Goal: Check status: Check status

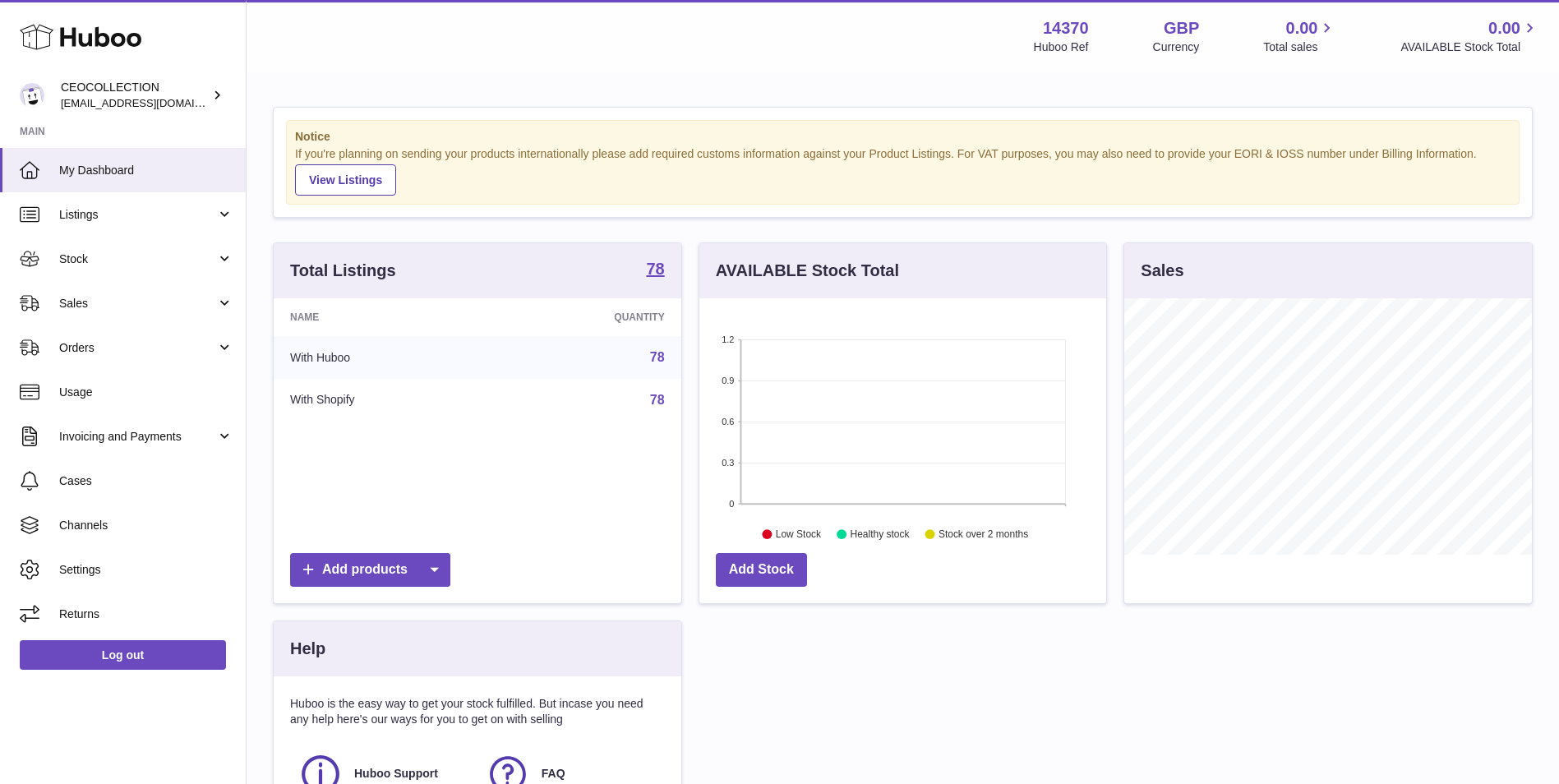
scroll to position [256, 407]
click at [139, 228] on link "Listings" at bounding box center [123, 214] width 246 height 45
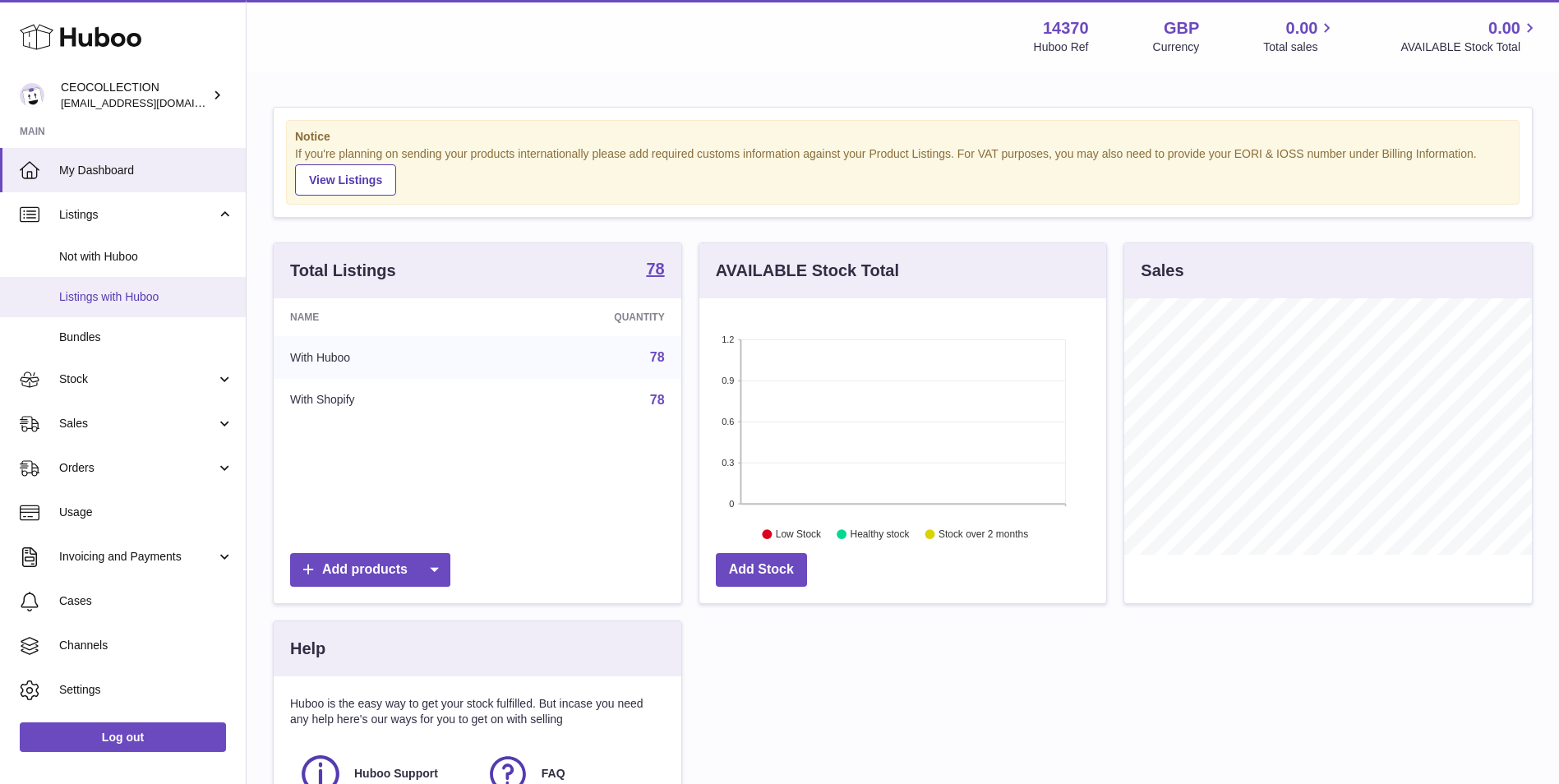
click at [125, 313] on link "Listings with Huboo" at bounding box center [123, 297] width 246 height 40
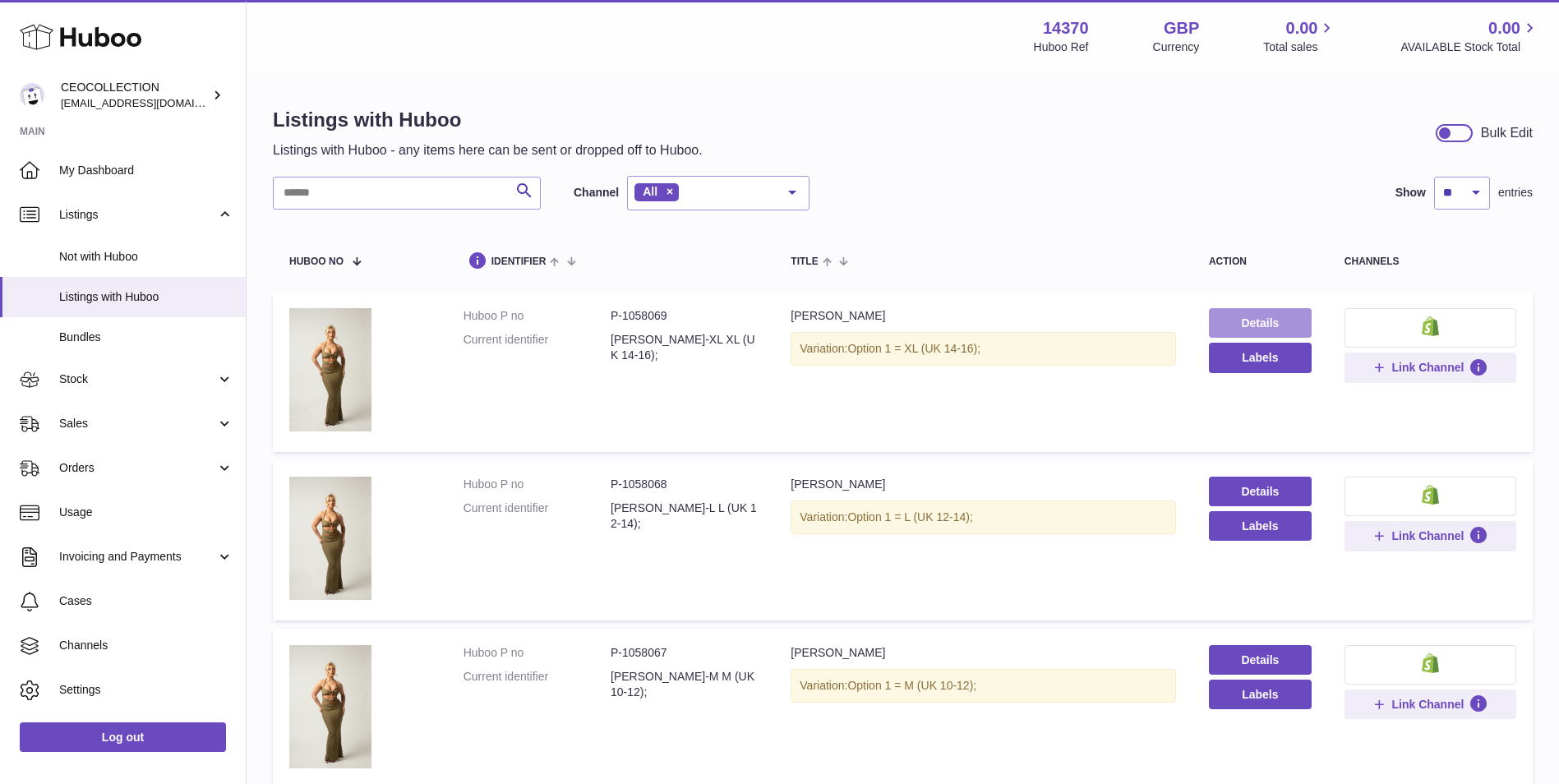
click at [1250, 322] on link "Details" at bounding box center [1261, 323] width 102 height 29
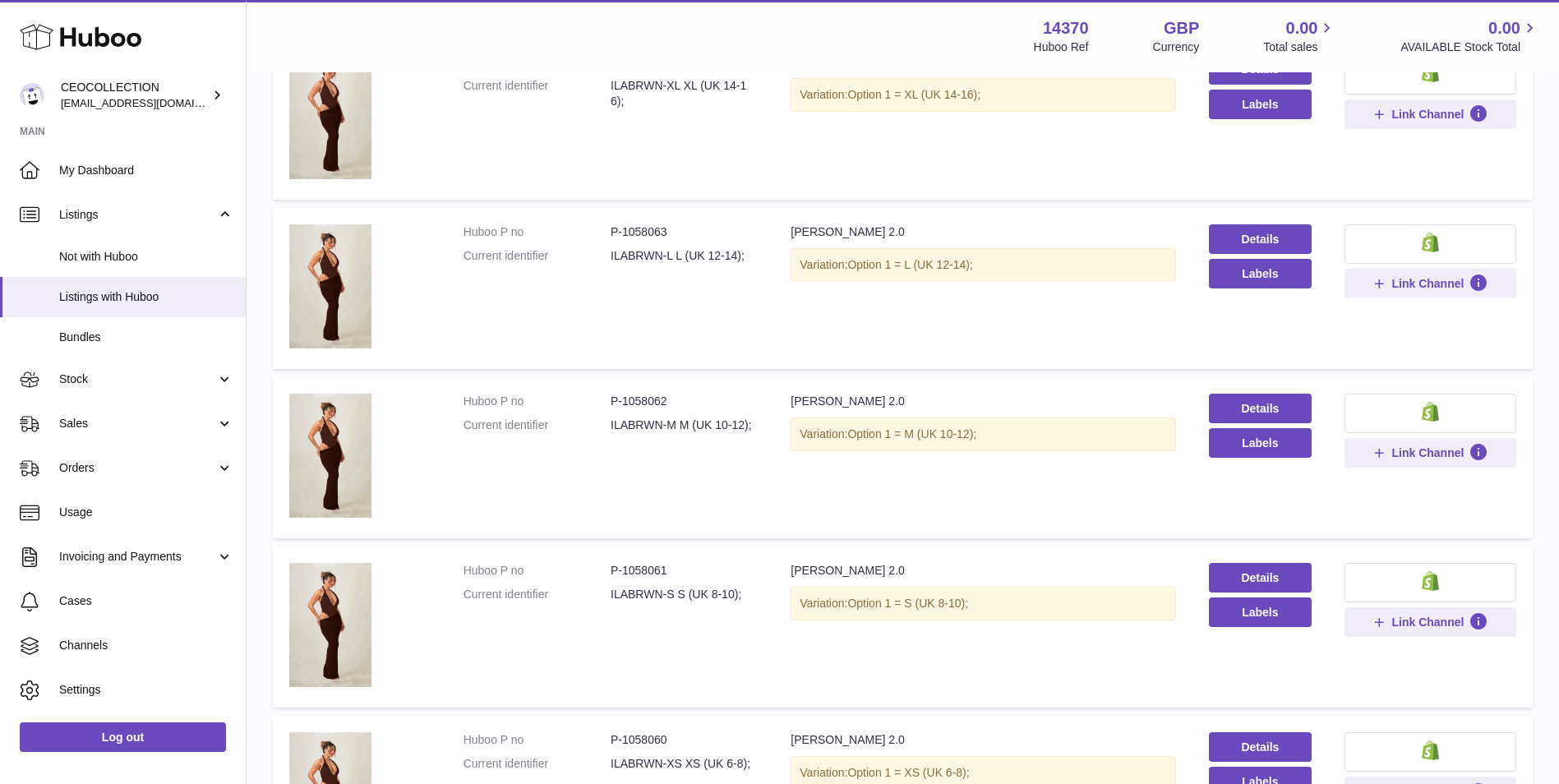
scroll to position [1369, 0]
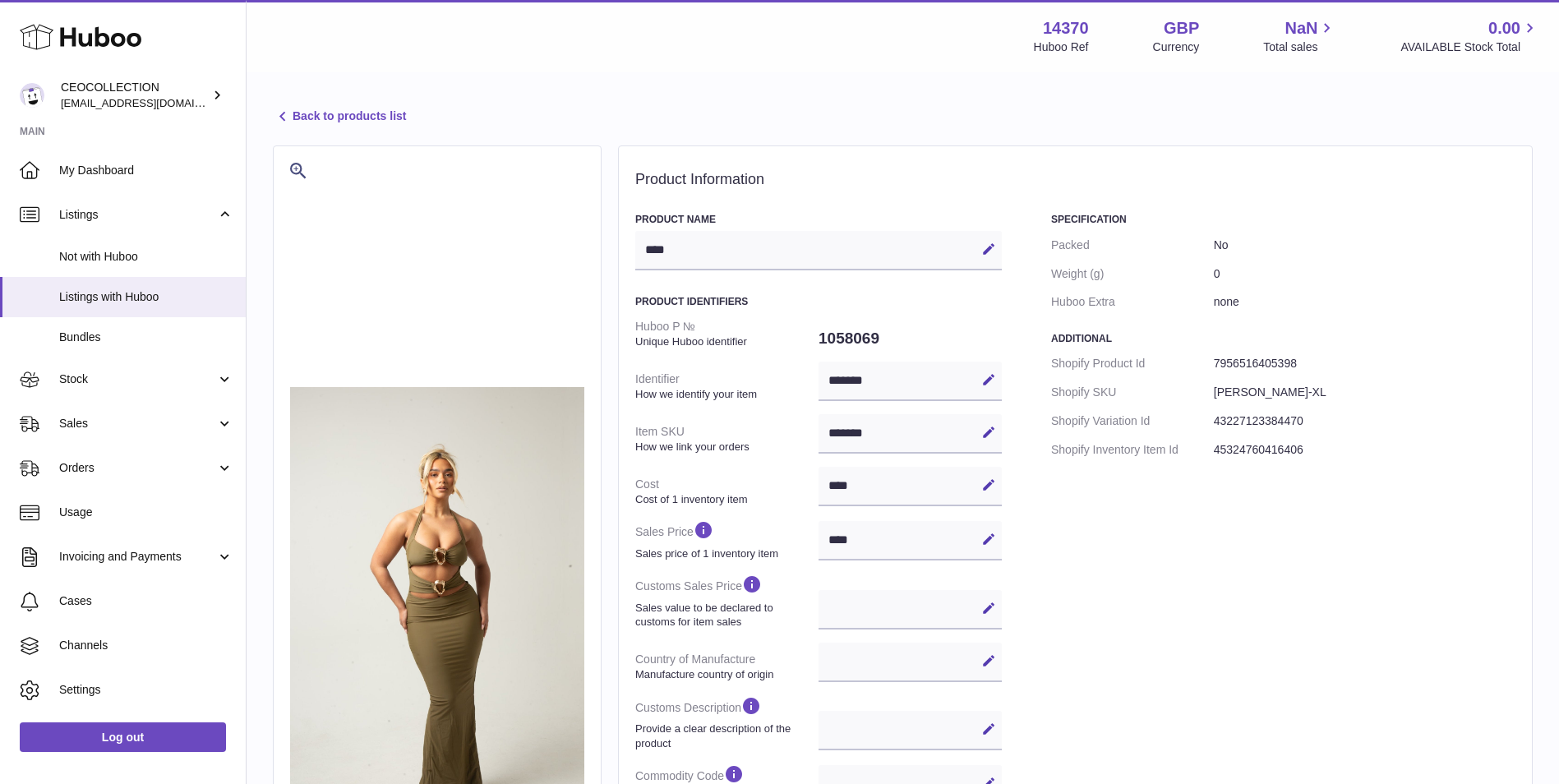
select select
select select "****"
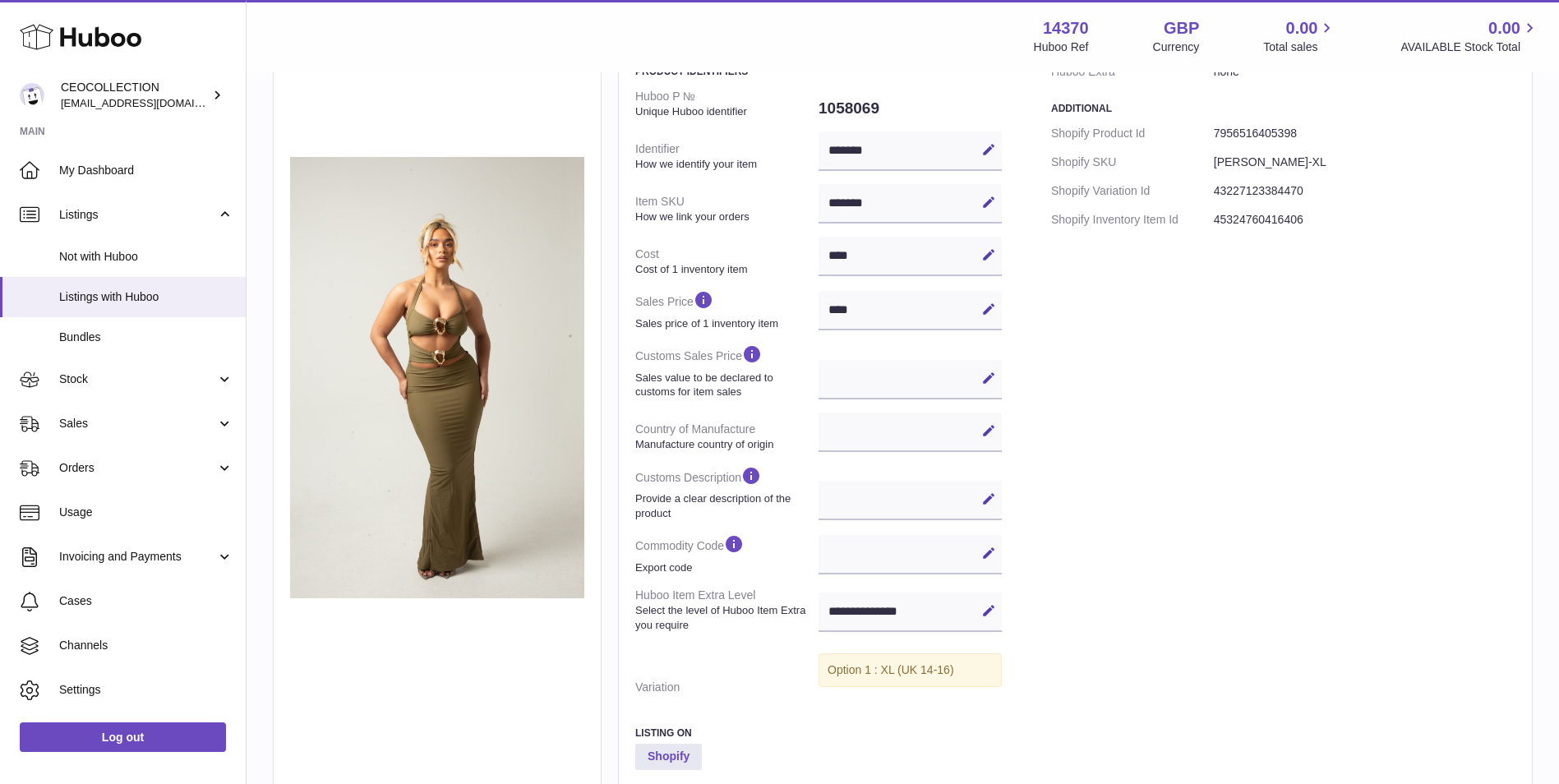
scroll to position [449, 0]
